Goal: Browse casually: Explore the website without a specific task or goal

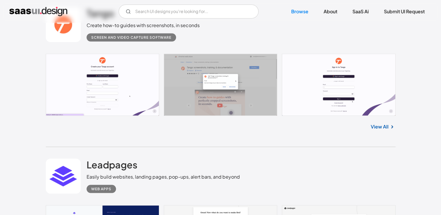
scroll to position [1121, 0]
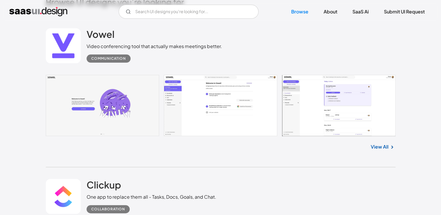
scroll to position [158, 0]
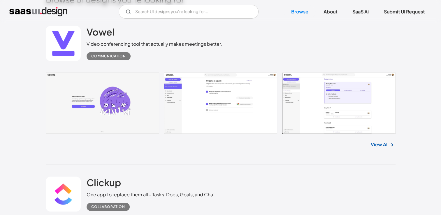
click at [91, 106] on link at bounding box center [221, 103] width 350 height 61
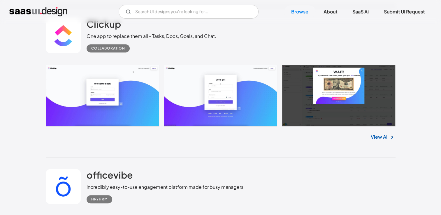
scroll to position [317, 0]
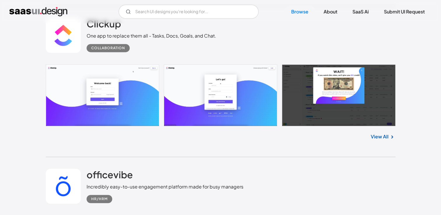
click at [376, 136] on link "View All" at bounding box center [380, 136] width 18 height 7
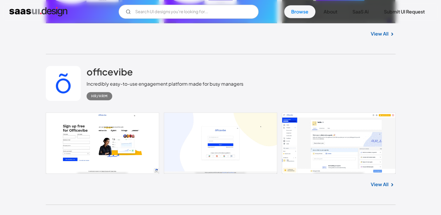
scroll to position [437, 0]
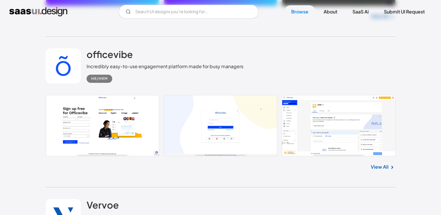
click at [386, 168] on link "View All" at bounding box center [380, 166] width 18 height 7
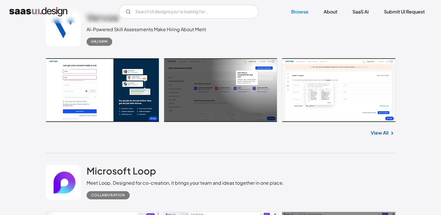
scroll to position [627, 0]
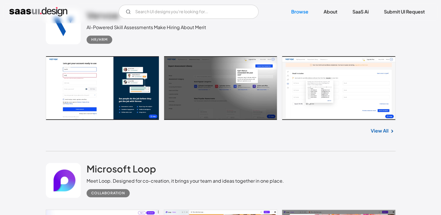
click at [388, 130] on link "View All" at bounding box center [380, 130] width 18 height 7
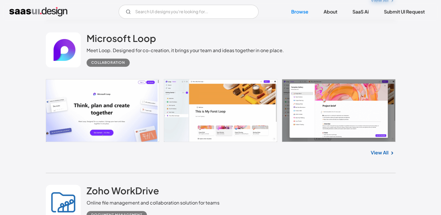
scroll to position [758, 0]
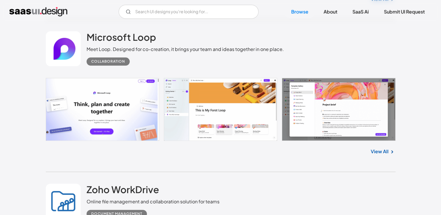
click at [383, 153] on link "View All" at bounding box center [380, 151] width 18 height 7
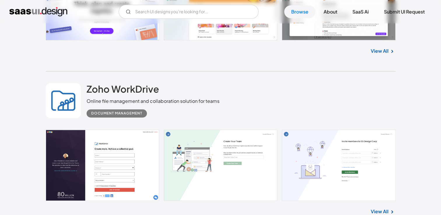
scroll to position [911, 0]
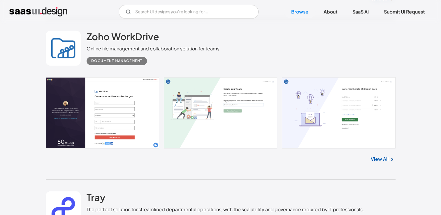
click at [372, 158] on link "View All" at bounding box center [380, 159] width 18 height 7
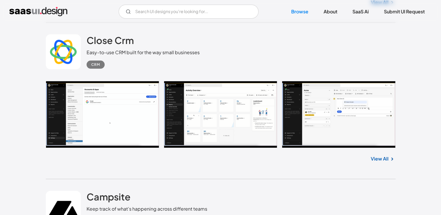
scroll to position [1854, 0]
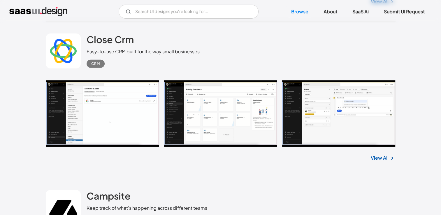
click at [376, 157] on link "View All" at bounding box center [380, 157] width 18 height 7
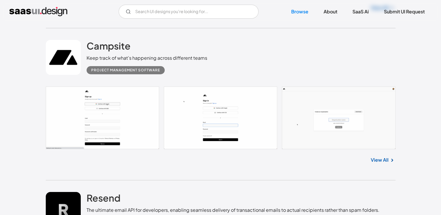
scroll to position [2009, 0]
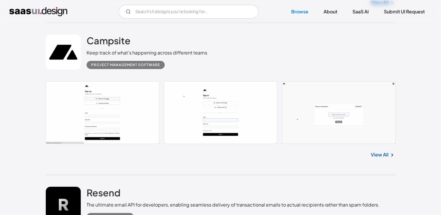
click at [388, 157] on img at bounding box center [391, 155] width 7 height 7
click at [382, 156] on link "View All" at bounding box center [380, 154] width 18 height 7
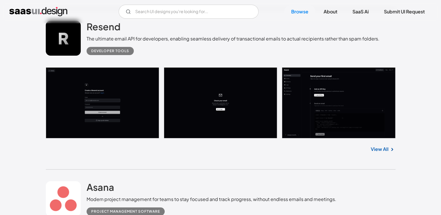
scroll to position [2176, 0]
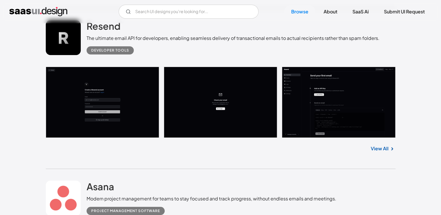
click at [383, 147] on link "View All" at bounding box center [380, 148] width 18 height 7
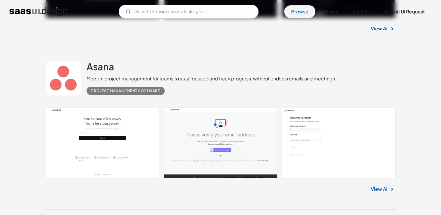
scroll to position [2333, 0]
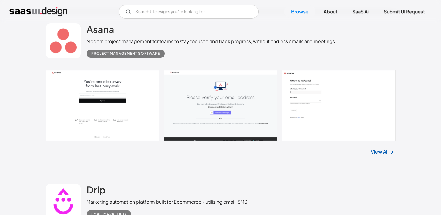
click at [382, 153] on link "View All" at bounding box center [380, 151] width 18 height 7
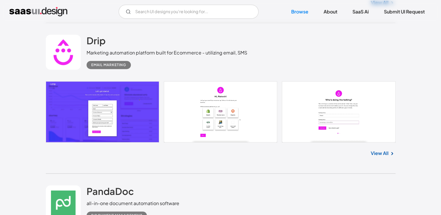
scroll to position [2495, 0]
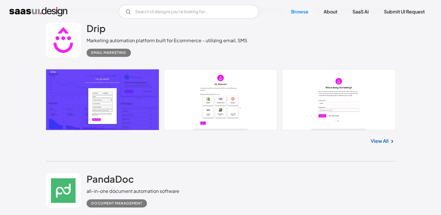
click at [388, 141] on img at bounding box center [391, 141] width 7 height 7
click at [377, 142] on link "View All" at bounding box center [380, 141] width 18 height 7
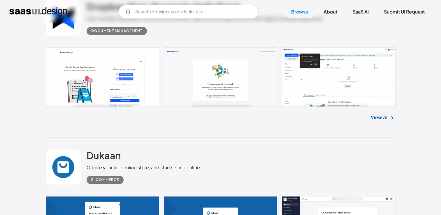
scroll to position [3122, 0]
click at [338, 84] on link at bounding box center [221, 76] width 350 height 59
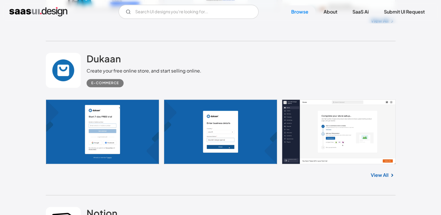
scroll to position [3226, 0]
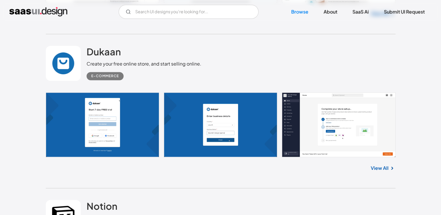
click at [379, 166] on link "View All" at bounding box center [380, 167] width 18 height 7
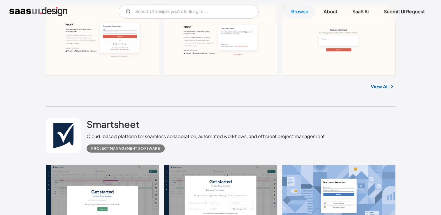
scroll to position [3692, 0]
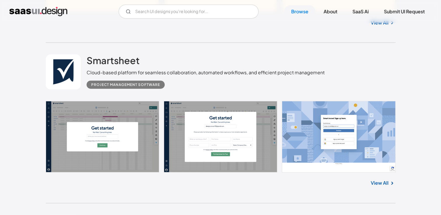
click at [372, 180] on link "View All" at bounding box center [380, 182] width 18 height 7
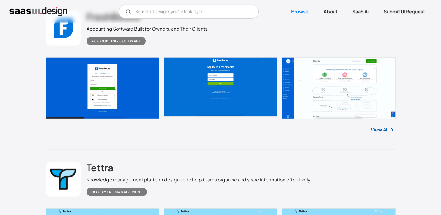
scroll to position [3896, 0]
click at [375, 130] on link "View All" at bounding box center [380, 129] width 18 height 7
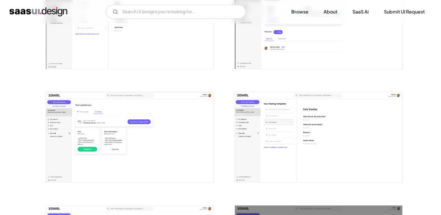
scroll to position [741, 0]
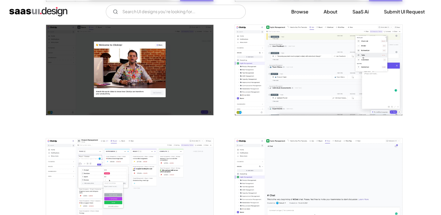
scroll to position [453, 0]
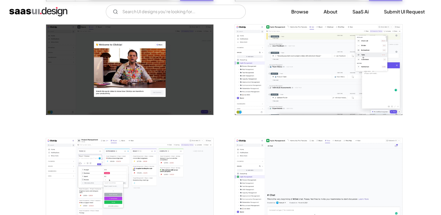
click at [286, 78] on img "open lightbox" at bounding box center [318, 69] width 167 height 90
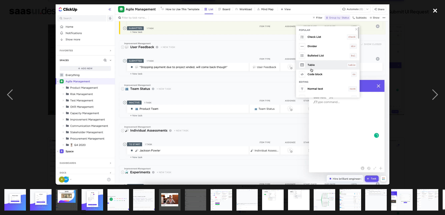
click at [435, 10] on div "close lightbox" at bounding box center [435, 10] width 20 height 13
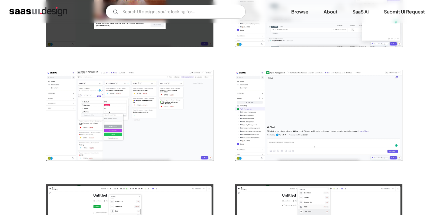
scroll to position [522, 0]
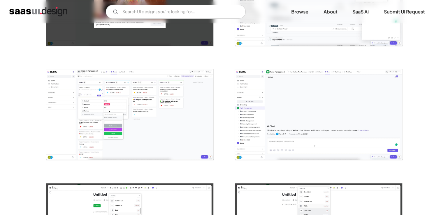
click at [134, 93] on img "open lightbox" at bounding box center [129, 114] width 167 height 90
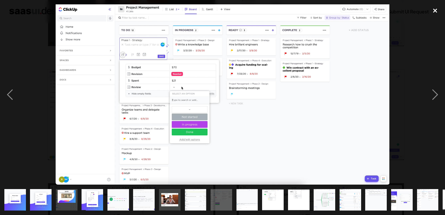
click at [435, 11] on div "close lightbox" at bounding box center [435, 10] width 20 height 13
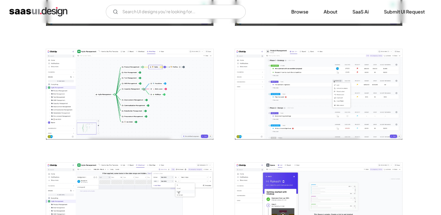
scroll to position [770, 0]
click at [325, 84] on img "open lightbox" at bounding box center [318, 94] width 167 height 90
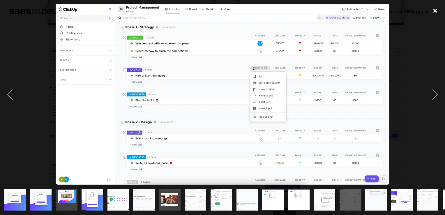
click at [435, 12] on div "close lightbox" at bounding box center [435, 10] width 20 height 13
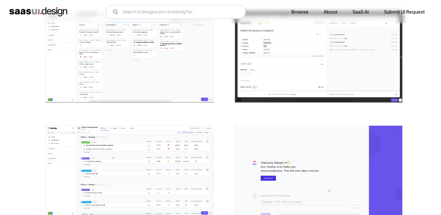
scroll to position [1071, 0]
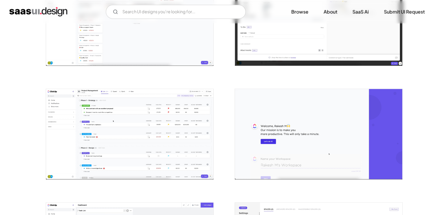
click at [187, 158] on img "open lightbox" at bounding box center [129, 134] width 167 height 90
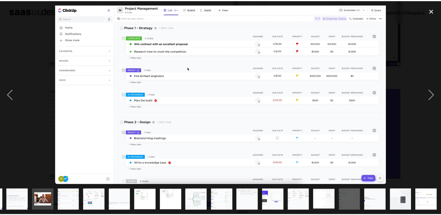
scroll to position [0, 127]
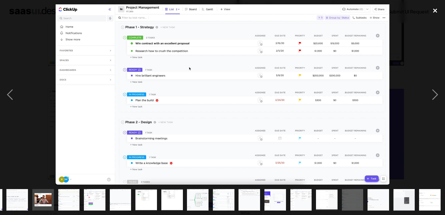
click at [432, 12] on div "close lightbox" at bounding box center [435, 10] width 20 height 13
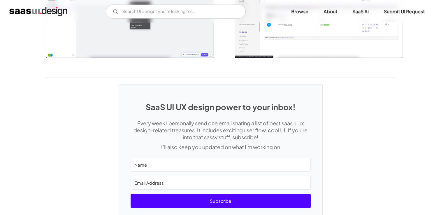
scroll to position [1322, 0]
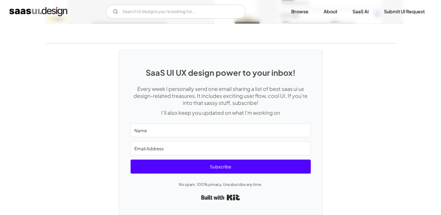
scroll to position [1448, 0]
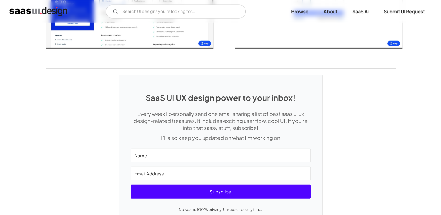
scroll to position [1246, 0]
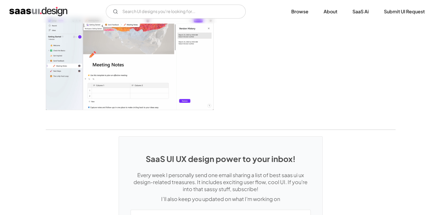
scroll to position [1510, 0]
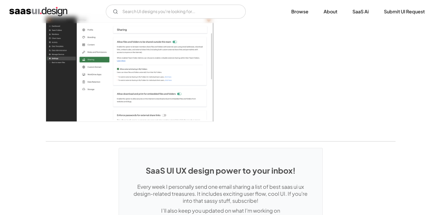
scroll to position [1770, 0]
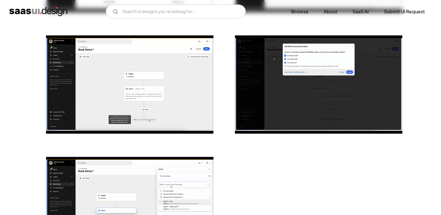
scroll to position [1318, 0]
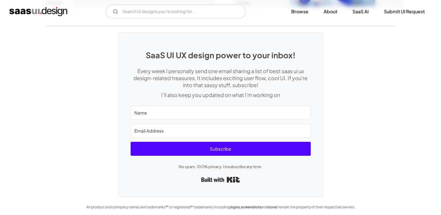
scroll to position [1380, 0]
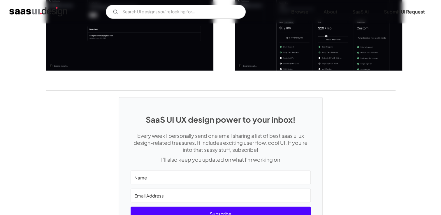
scroll to position [956, 0]
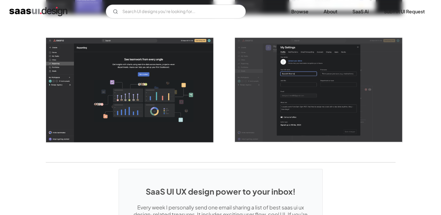
scroll to position [1507, 0]
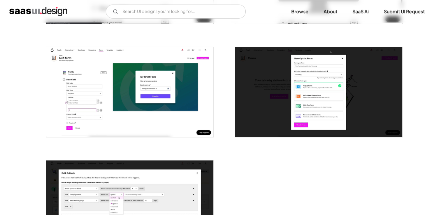
scroll to position [1336, 0]
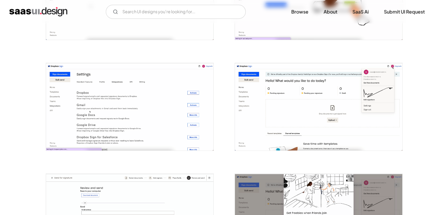
scroll to position [872, 0]
click at [164, 120] on img "open lightbox" at bounding box center [129, 105] width 167 height 87
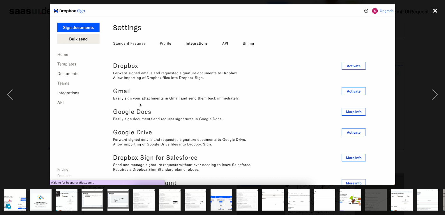
click at [435, 11] on div "close lightbox" at bounding box center [435, 10] width 20 height 13
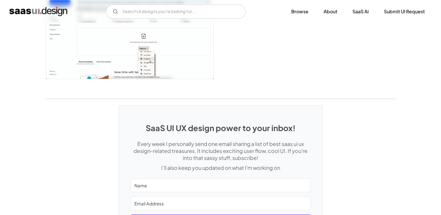
scroll to position [1310, 0]
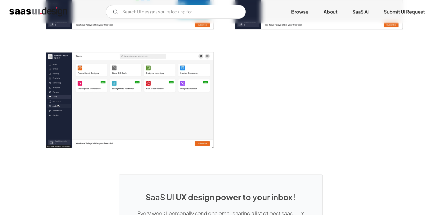
scroll to position [1033, 0]
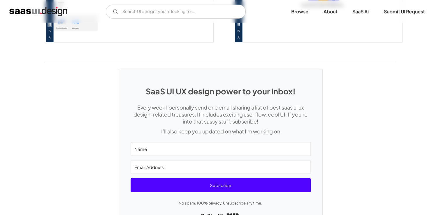
scroll to position [1605, 0]
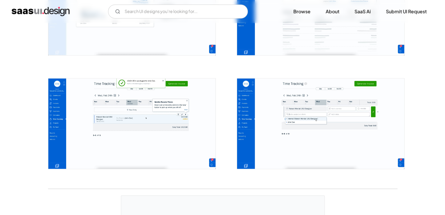
scroll to position [1194, 0]
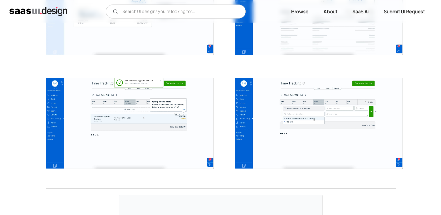
click at [312, 72] on div at bounding box center [315, 120] width 175 height 114
click at [299, 42] on img "open lightbox" at bounding box center [318, 10] width 167 height 90
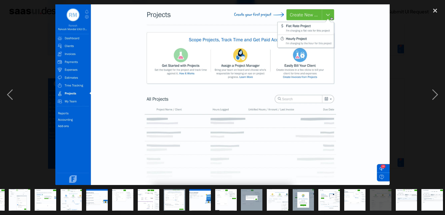
scroll to position [0, 127]
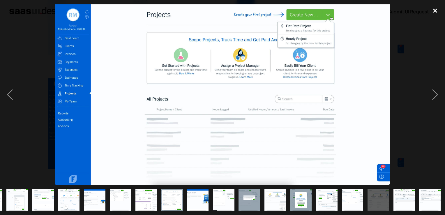
click at [437, 9] on div "close lightbox" at bounding box center [435, 10] width 20 height 13
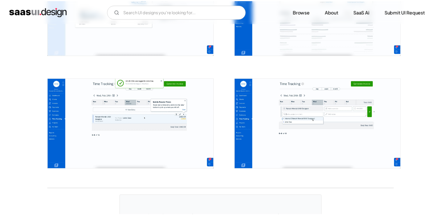
scroll to position [0, 0]
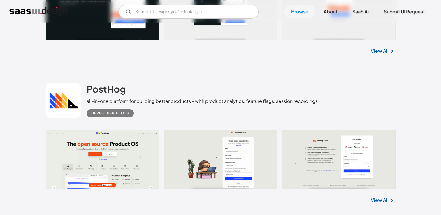
scroll to position [4326, 0]
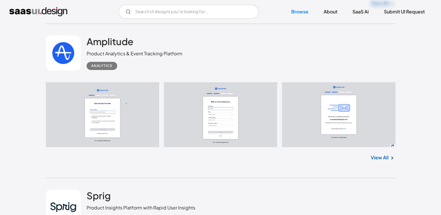
scroll to position [4634, 0]
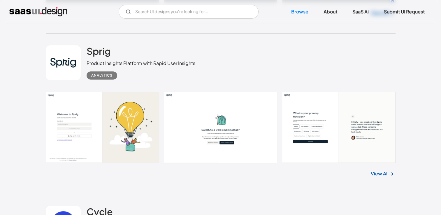
scroll to position [4779, 0]
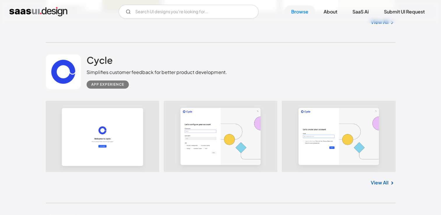
scroll to position [4930, 0]
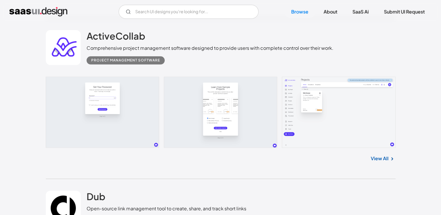
scroll to position [5115, 0]
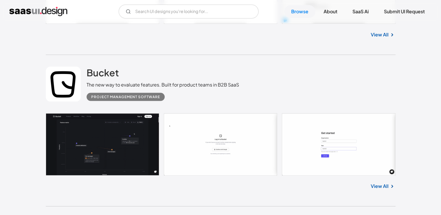
scroll to position [5567, 0]
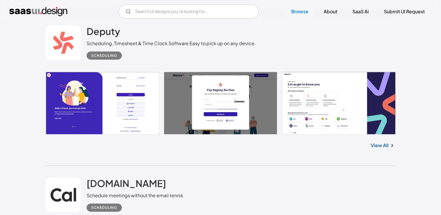
scroll to position [5743, 0]
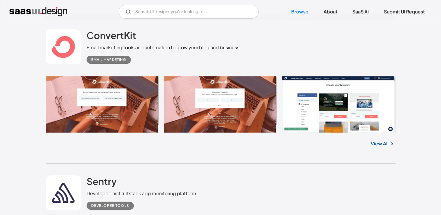
scroll to position [6820, 0]
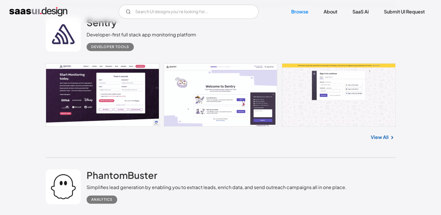
scroll to position [6979, 0]
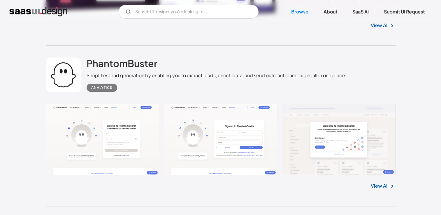
scroll to position [7098, 0]
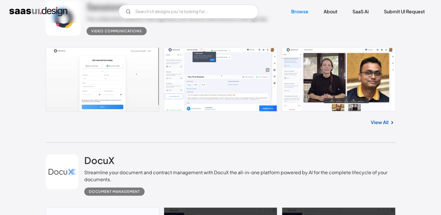
scroll to position [10388, 0]
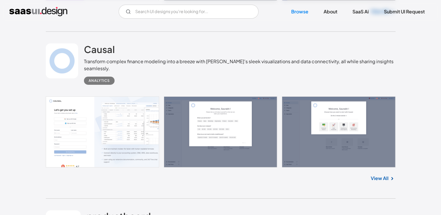
scroll to position [10816, 0]
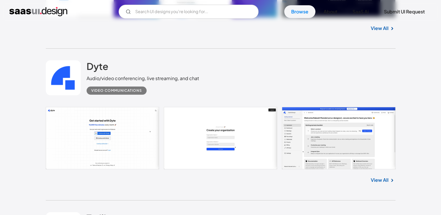
scroll to position [11117, 0]
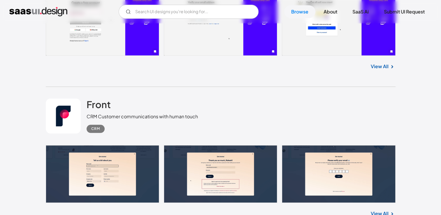
scroll to position [11535, 0]
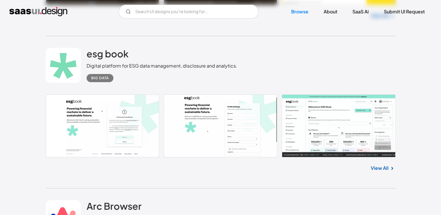
scroll to position [13125, 0]
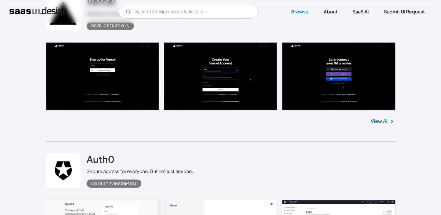
scroll to position [13484, 0]
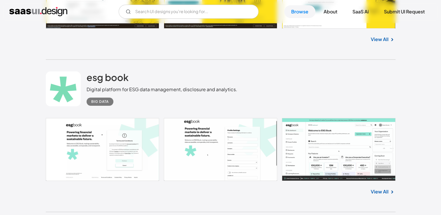
scroll to position [13036, 0]
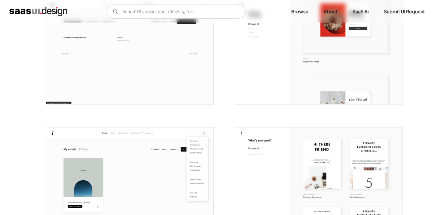
scroll to position [1416, 0]
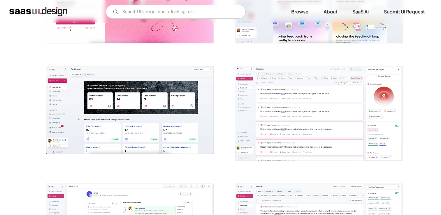
scroll to position [181, 0]
click at [122, 110] on img "open lightbox" at bounding box center [129, 109] width 167 height 87
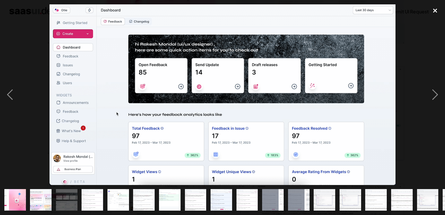
click at [437, 11] on div "close lightbox" at bounding box center [435, 10] width 20 height 13
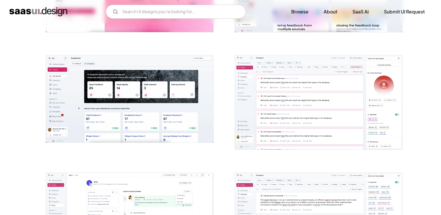
scroll to position [193, 0]
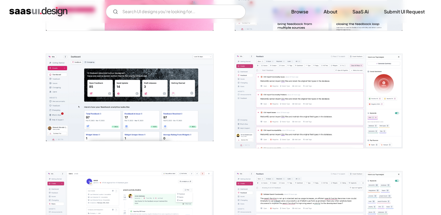
click at [285, 106] on img "open lightbox" at bounding box center [318, 101] width 167 height 94
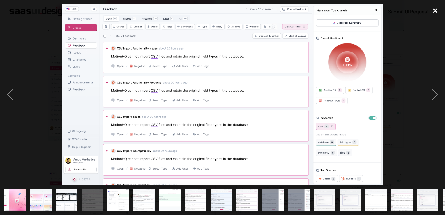
click at [436, 7] on div "close lightbox" at bounding box center [435, 10] width 20 height 13
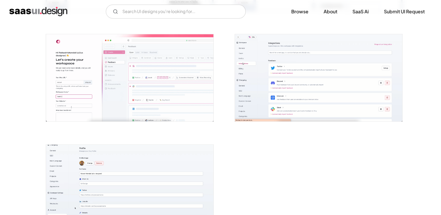
scroll to position [1388, 0]
click at [291, 84] on img "open lightbox" at bounding box center [318, 77] width 167 height 87
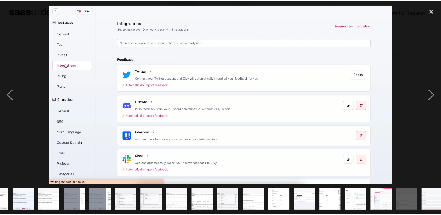
scroll to position [0, 204]
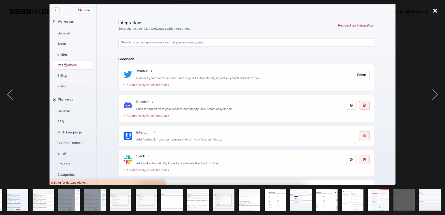
click at [436, 10] on div "close lightbox" at bounding box center [435, 10] width 20 height 13
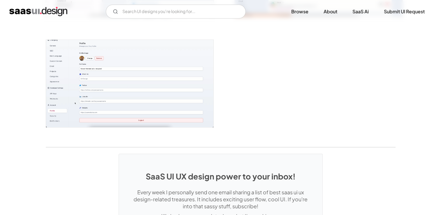
scroll to position [1493, 0]
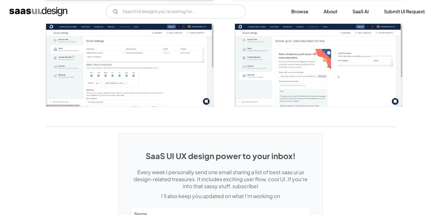
scroll to position [1279, 0]
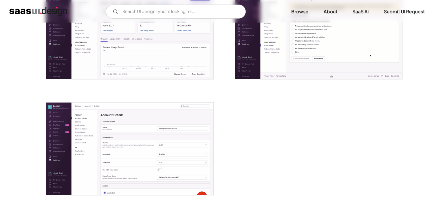
scroll to position [1425, 0]
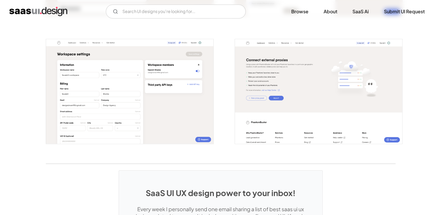
scroll to position [1180, 0]
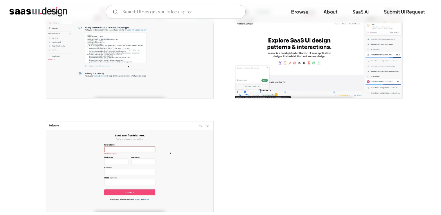
scroll to position [1054, 0]
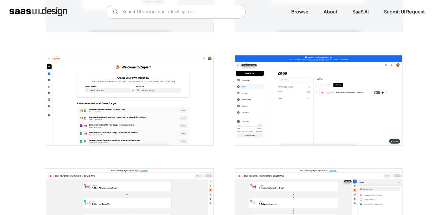
scroll to position [196, 0]
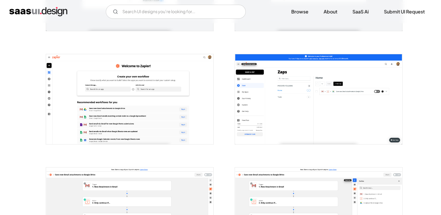
click at [153, 104] on img "open lightbox" at bounding box center [129, 99] width 167 height 90
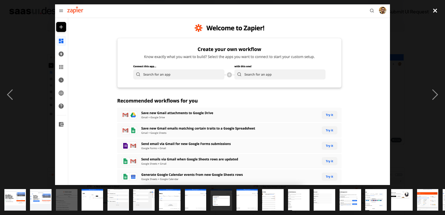
click at [435, 11] on div "close lightbox" at bounding box center [435, 10] width 20 height 13
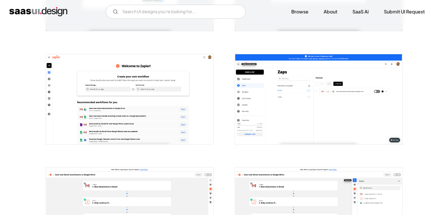
click at [146, 86] on img "open lightbox" at bounding box center [129, 99] width 167 height 90
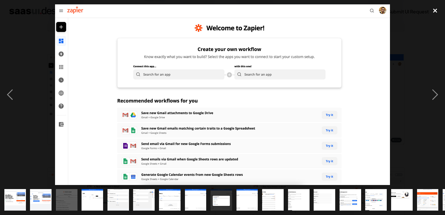
click at [432, 10] on div "close lightbox" at bounding box center [435, 10] width 20 height 13
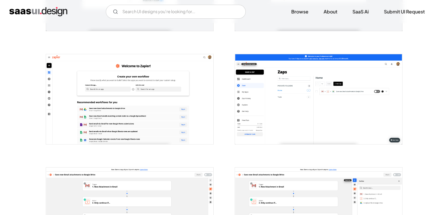
drag, startPoint x: 221, startPoint y: 61, endPoint x: 188, endPoint y: 65, distance: 33.2
click at [188, 65] on img "open lightbox" at bounding box center [129, 99] width 167 height 90
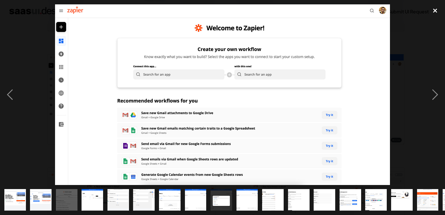
click at [436, 9] on div "close lightbox" at bounding box center [435, 10] width 20 height 13
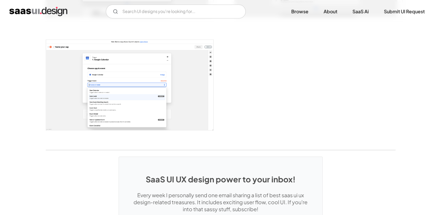
scroll to position [1119, 0]
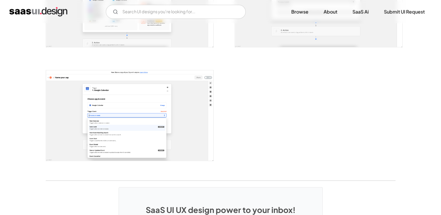
scroll to position [1089, 0]
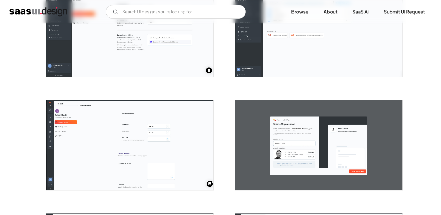
scroll to position [716, 0]
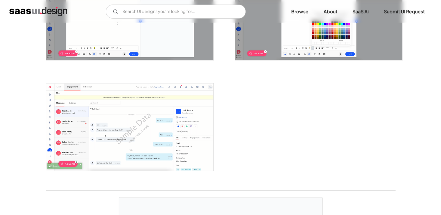
scroll to position [1380, 0]
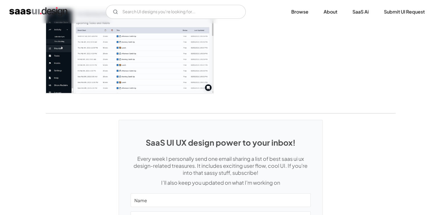
scroll to position [982, 0]
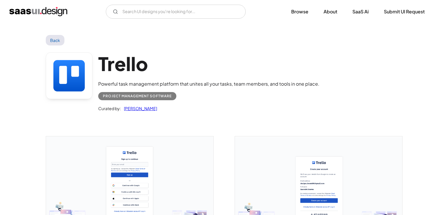
scroll to position [556, 0]
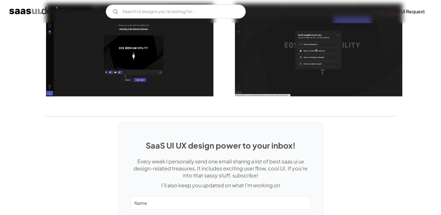
scroll to position [1411, 0]
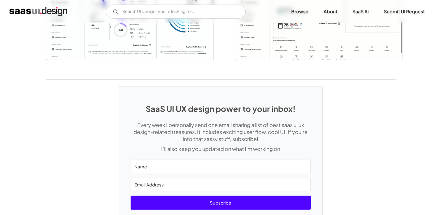
scroll to position [1498, 0]
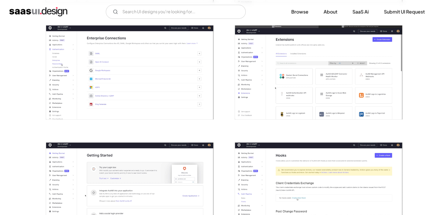
scroll to position [932, 0]
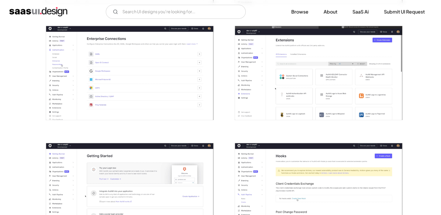
click at [308, 98] on img "open lightbox" at bounding box center [318, 73] width 167 height 94
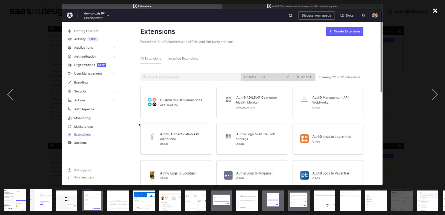
click at [432, 14] on div "close lightbox" at bounding box center [435, 10] width 20 height 13
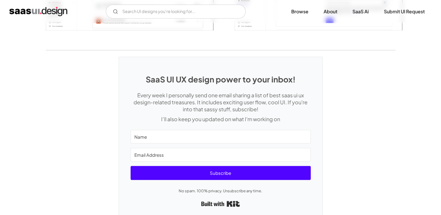
scroll to position [1517, 0]
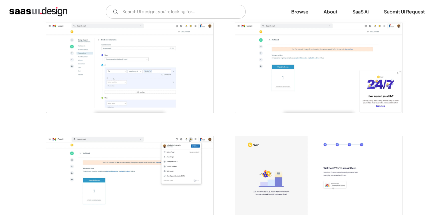
scroll to position [343, 0]
